Goal: Information Seeking & Learning: Check status

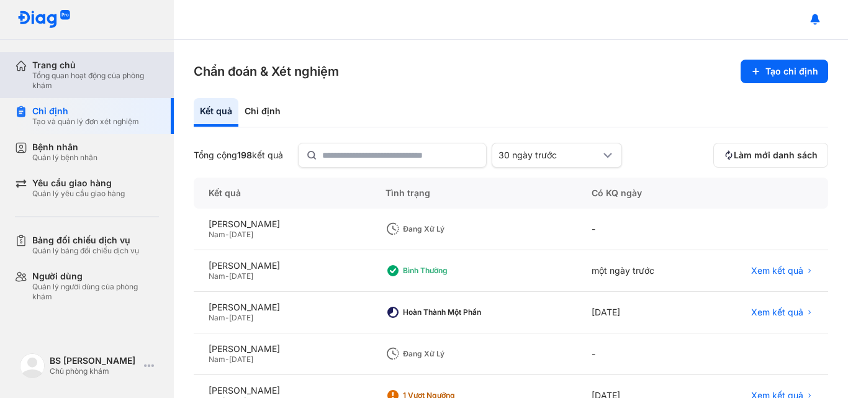
click at [147, 71] on div "Tổng quan hoạt động của phòng khám" at bounding box center [95, 81] width 127 height 20
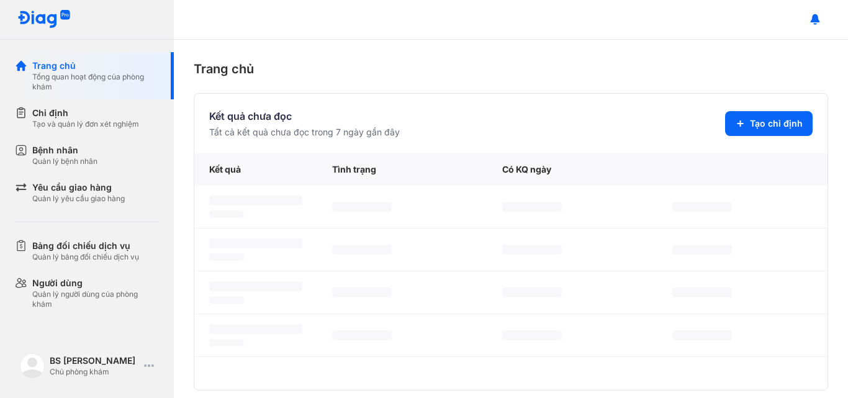
click at [217, 171] on div "Kết quả" at bounding box center [255, 169] width 123 height 32
click at [342, 171] on div "Tình trạng" at bounding box center [402, 169] width 170 height 32
click at [499, 167] on div "Có KQ ngày" at bounding box center [573, 169] width 170 height 32
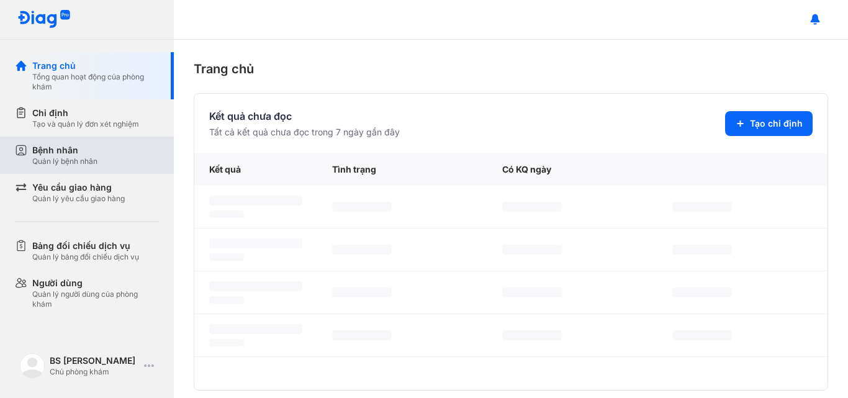
click at [69, 148] on div "Bệnh nhân" at bounding box center [64, 150] width 65 height 12
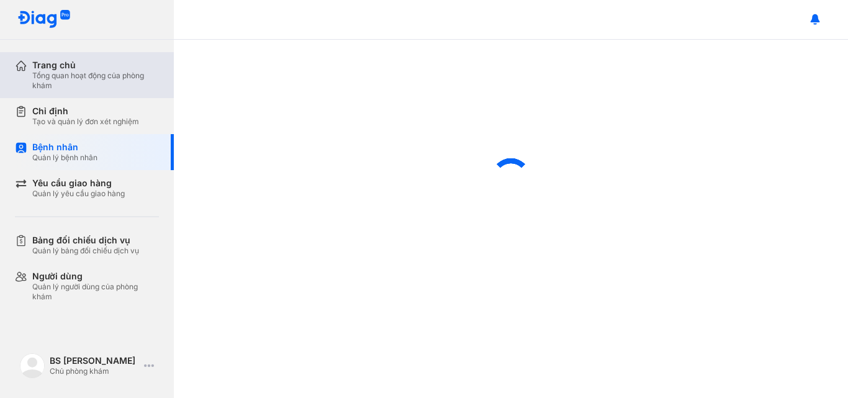
click at [73, 76] on div "Tổng quan hoạt động của phòng khám" at bounding box center [95, 81] width 127 height 20
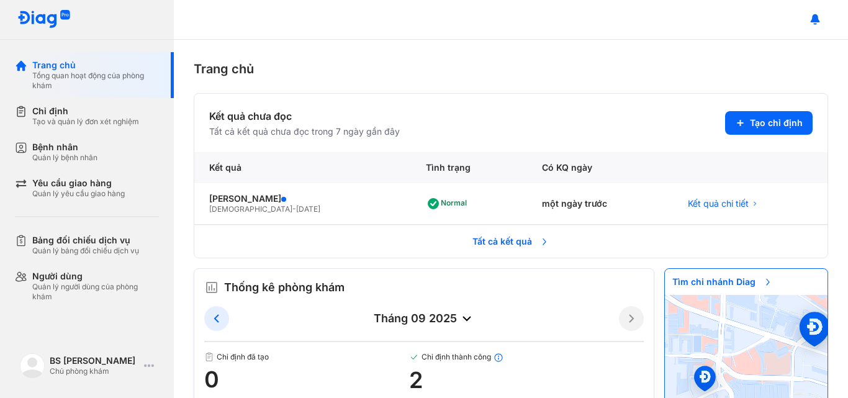
click at [519, 244] on span "Tất cả kết quả" at bounding box center [511, 242] width 92 height 26
